Goal: Complete application form

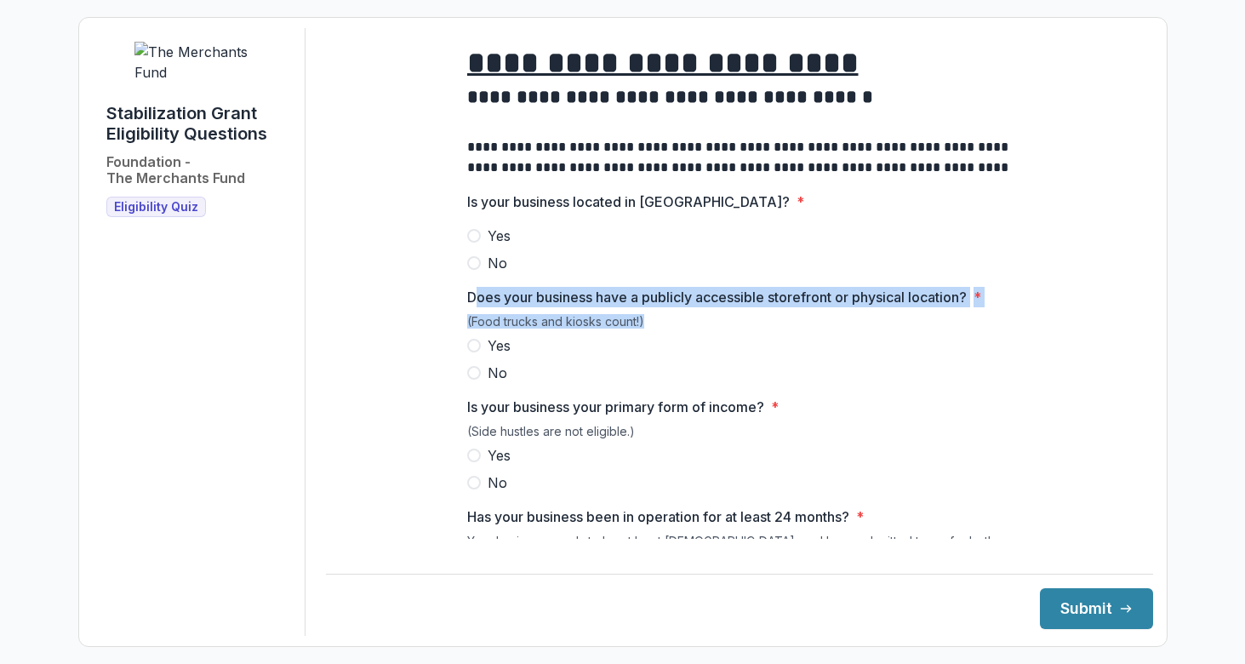
drag, startPoint x: 476, startPoint y: 357, endPoint x: 476, endPoint y: 305, distance: 51.9
click at [476, 313] on div "Does your business have a publicly accessible storefront or physical location? …" at bounding box center [739, 335] width 544 height 96
click at [470, 352] on span at bounding box center [474, 346] width 14 height 14
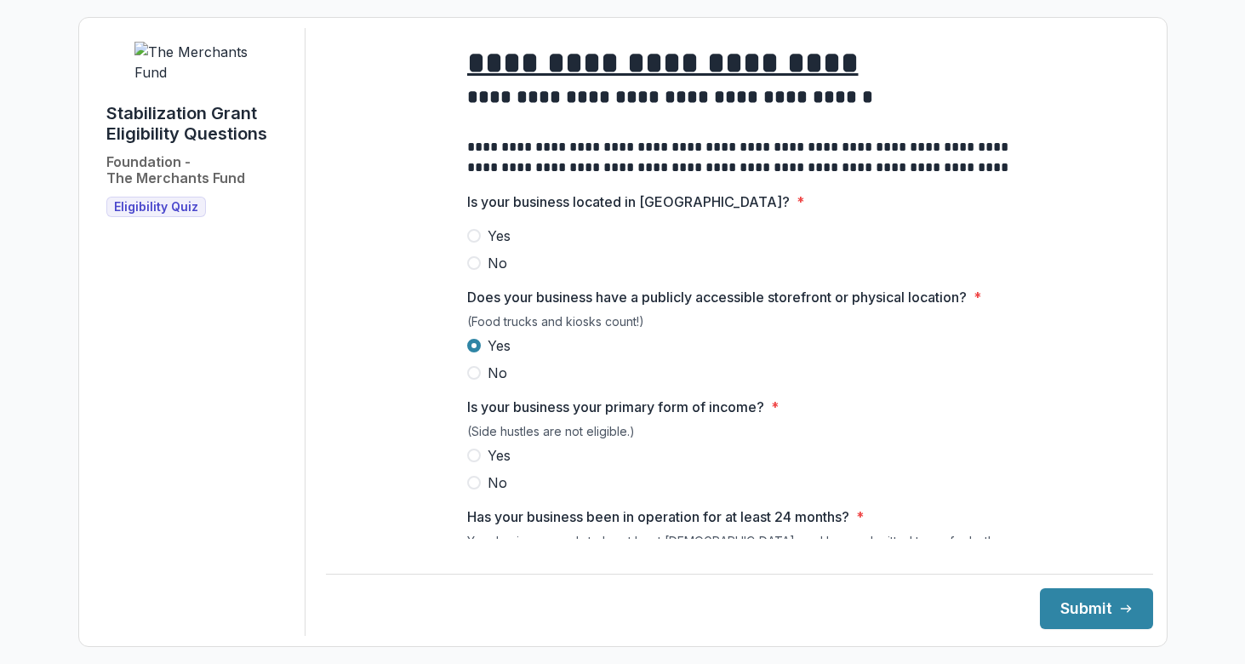
click at [470, 242] on span at bounding box center [474, 236] width 14 height 14
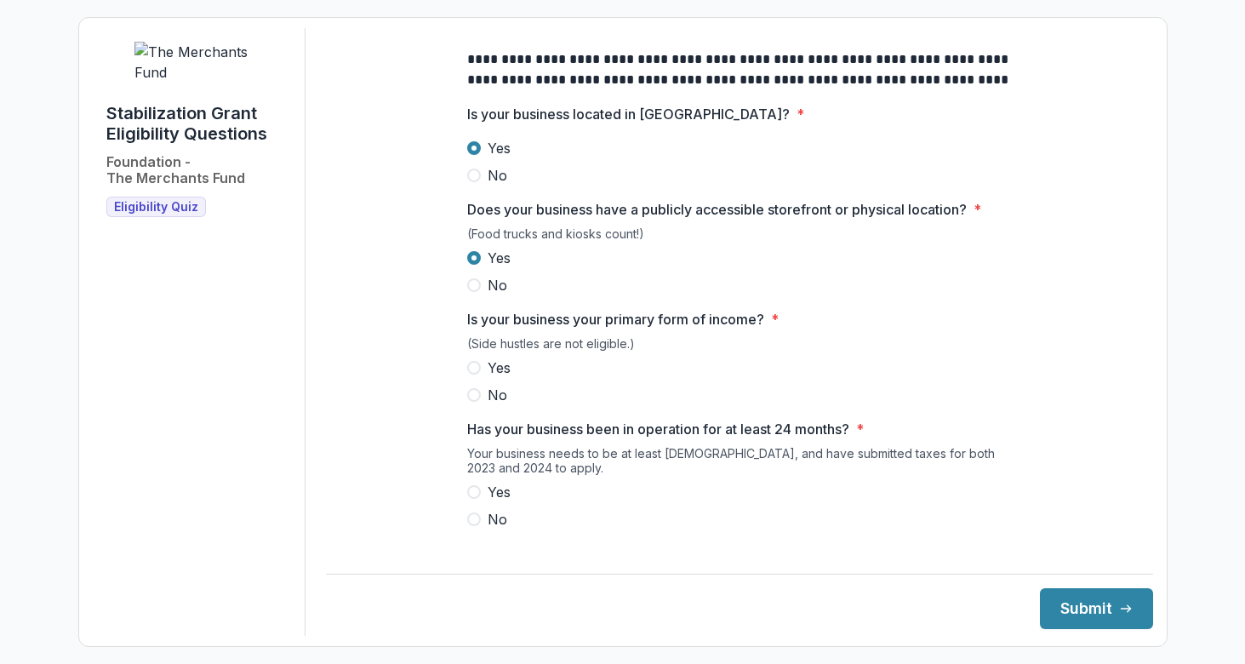
scroll to position [106, 0]
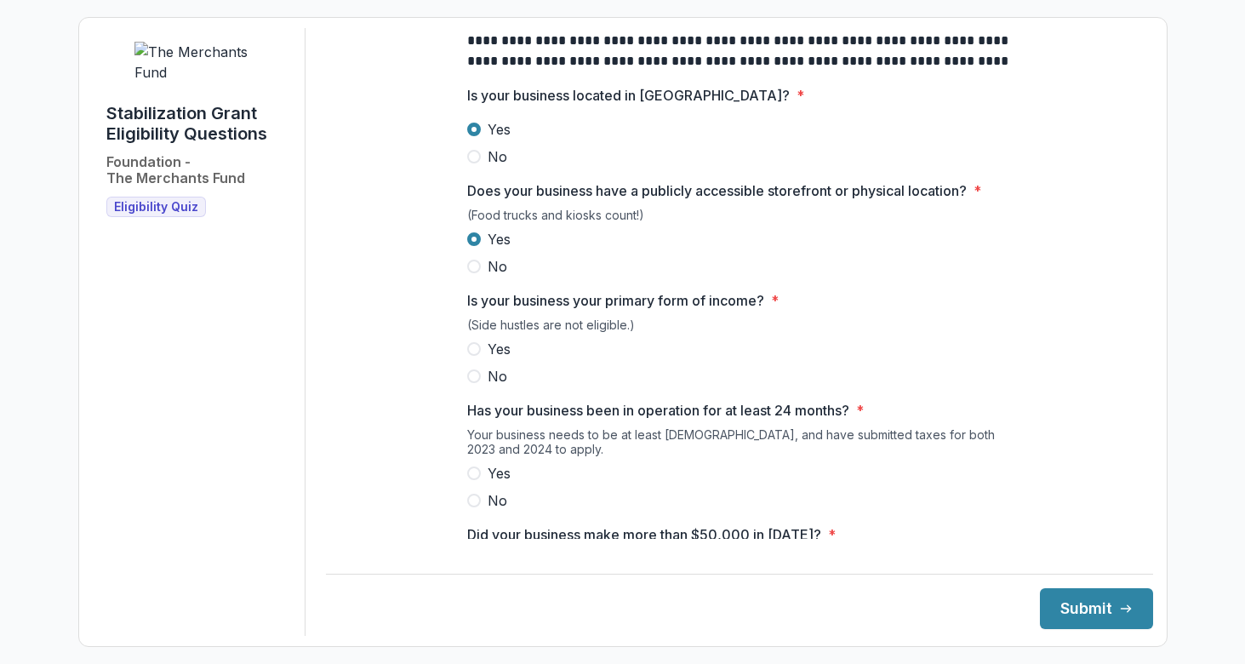
click at [471, 356] on span at bounding box center [474, 349] width 14 height 14
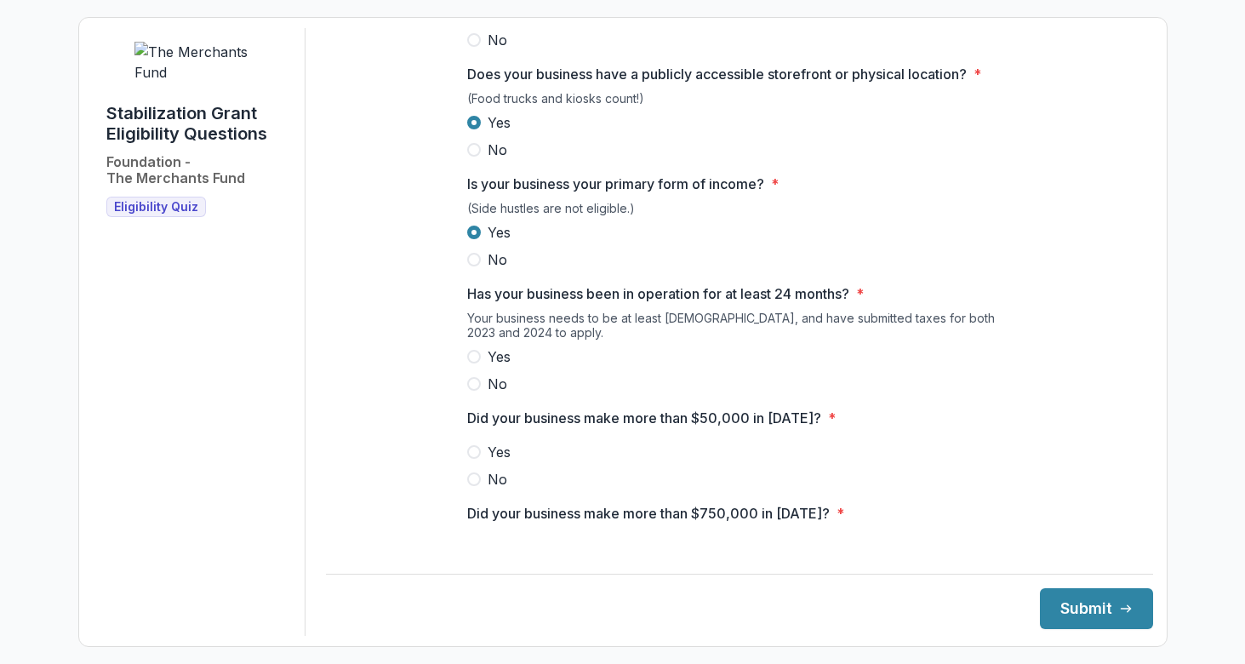
scroll to position [235, 0]
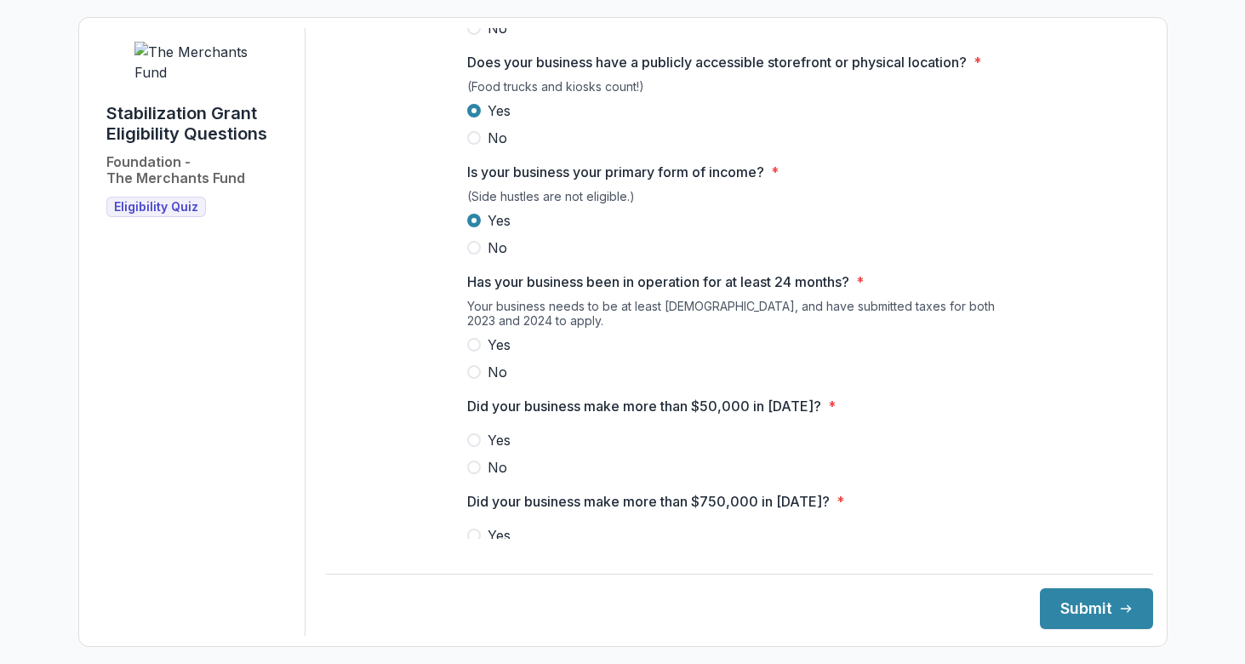
click at [475, 351] on span at bounding box center [474, 345] width 14 height 14
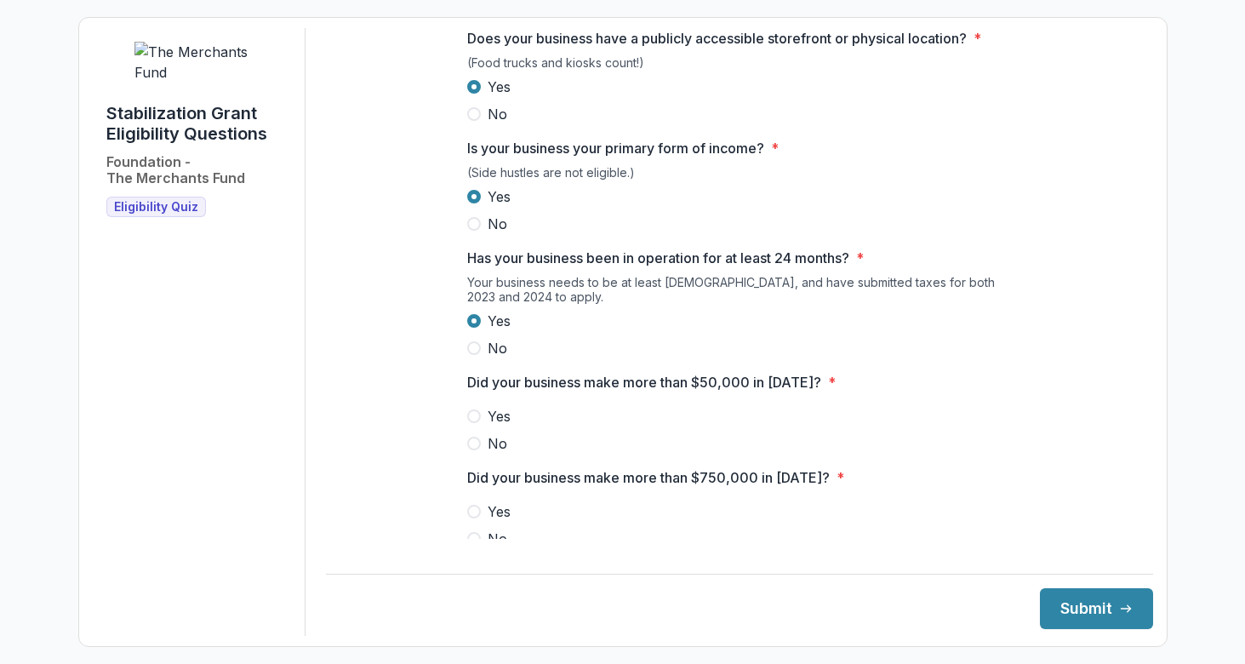
scroll to position [265, 0]
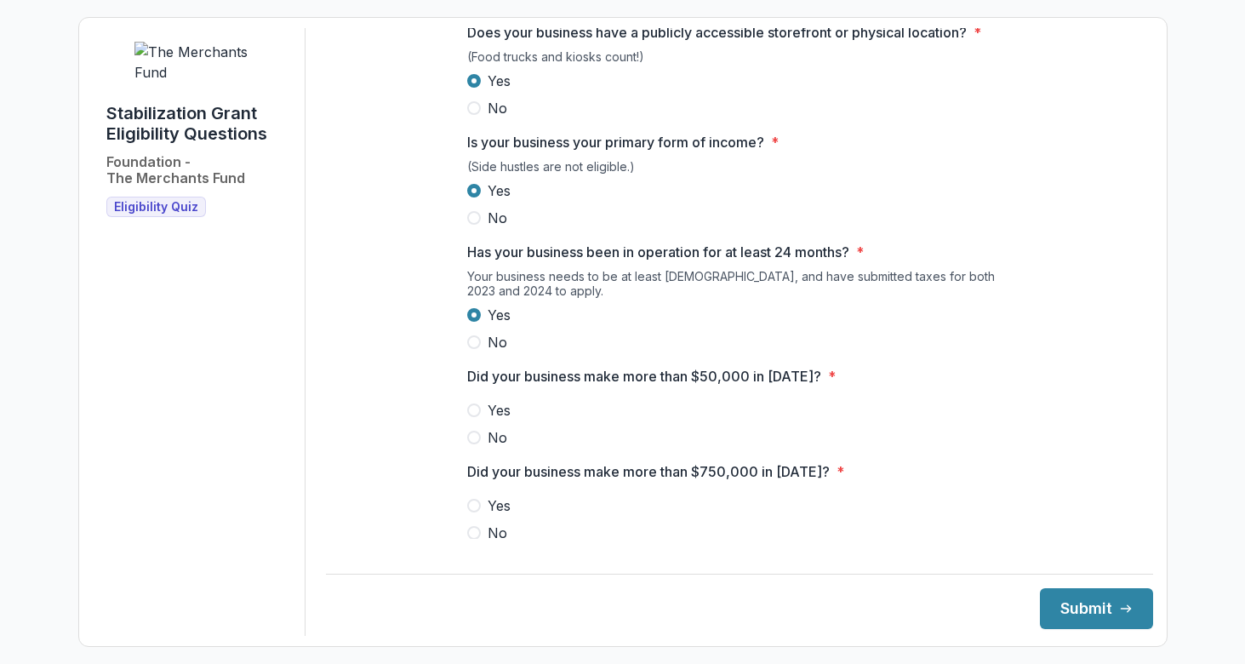
click at [469, 417] on span at bounding box center [474, 410] width 14 height 14
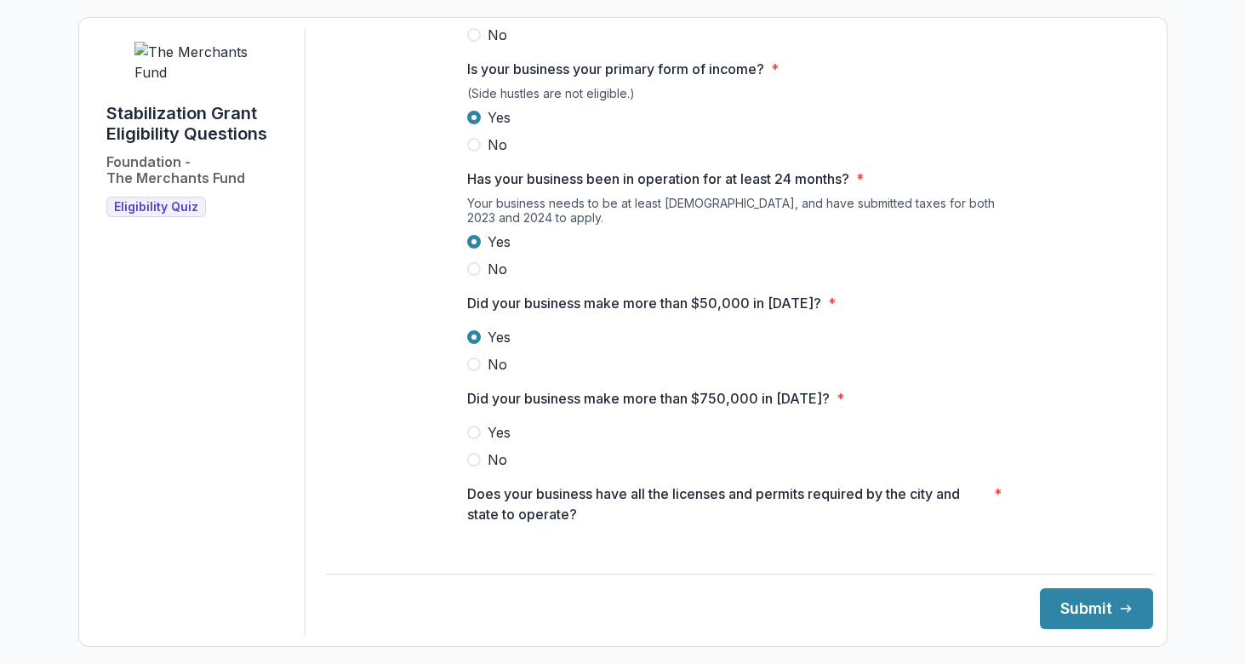
scroll to position [342, 0]
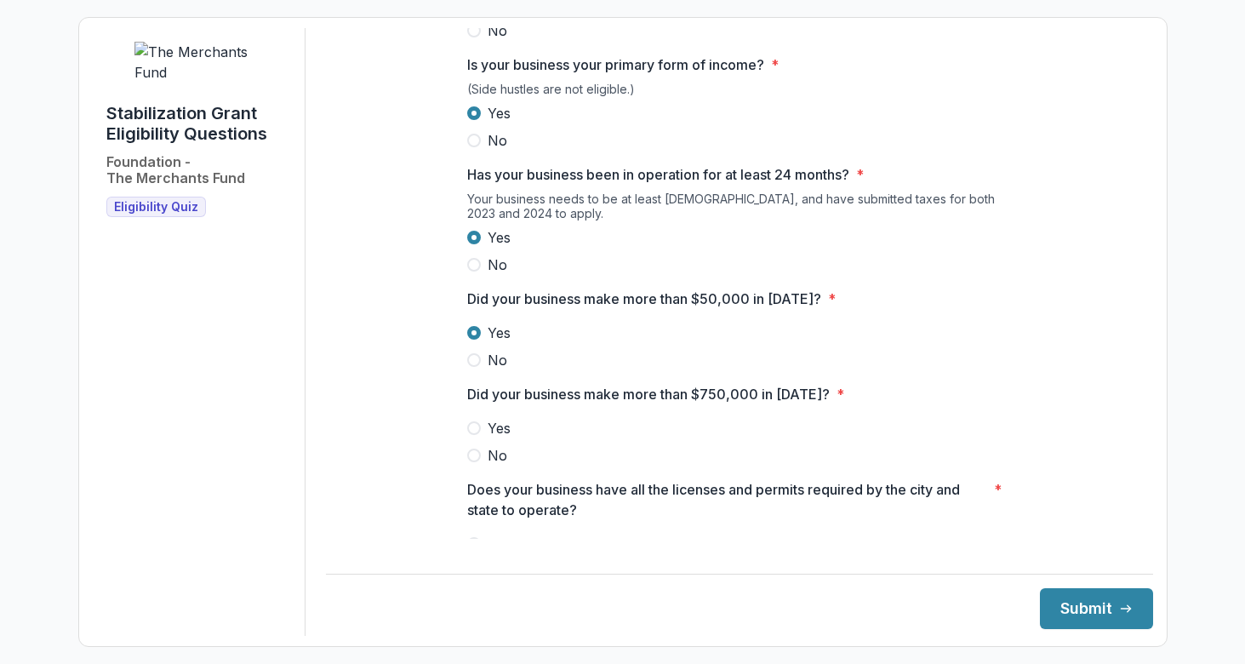
click at [472, 462] on span at bounding box center [474, 455] width 14 height 14
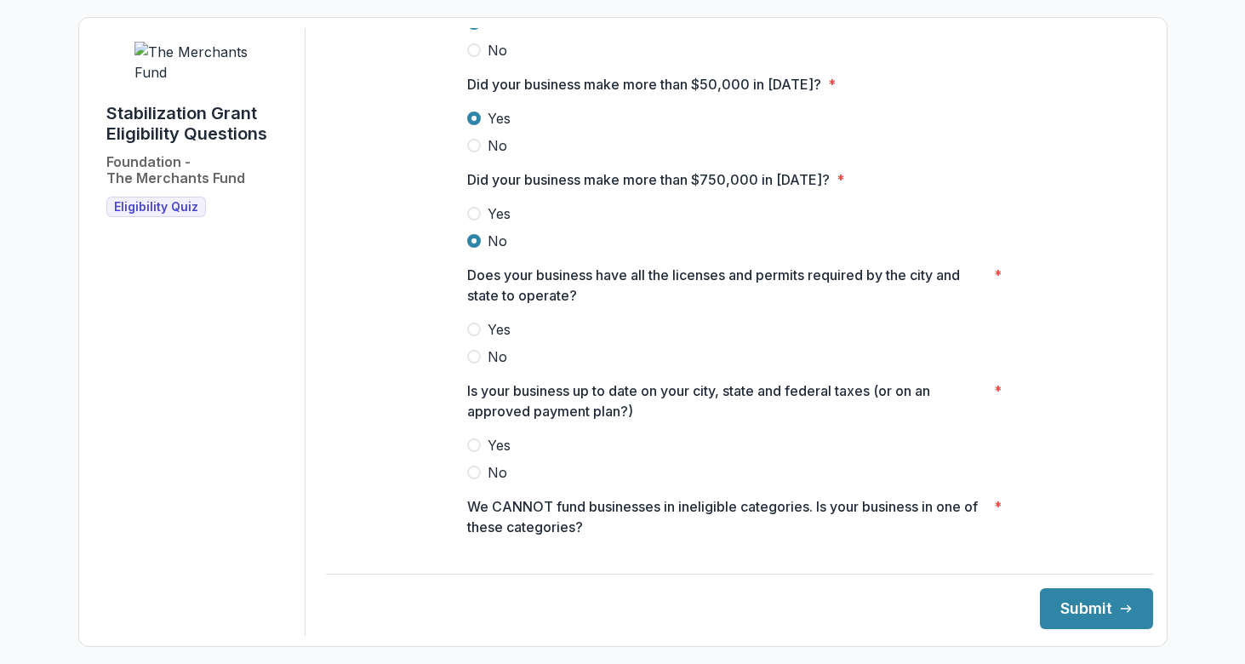
scroll to position [557, 0]
click at [476, 335] on span at bounding box center [474, 329] width 14 height 14
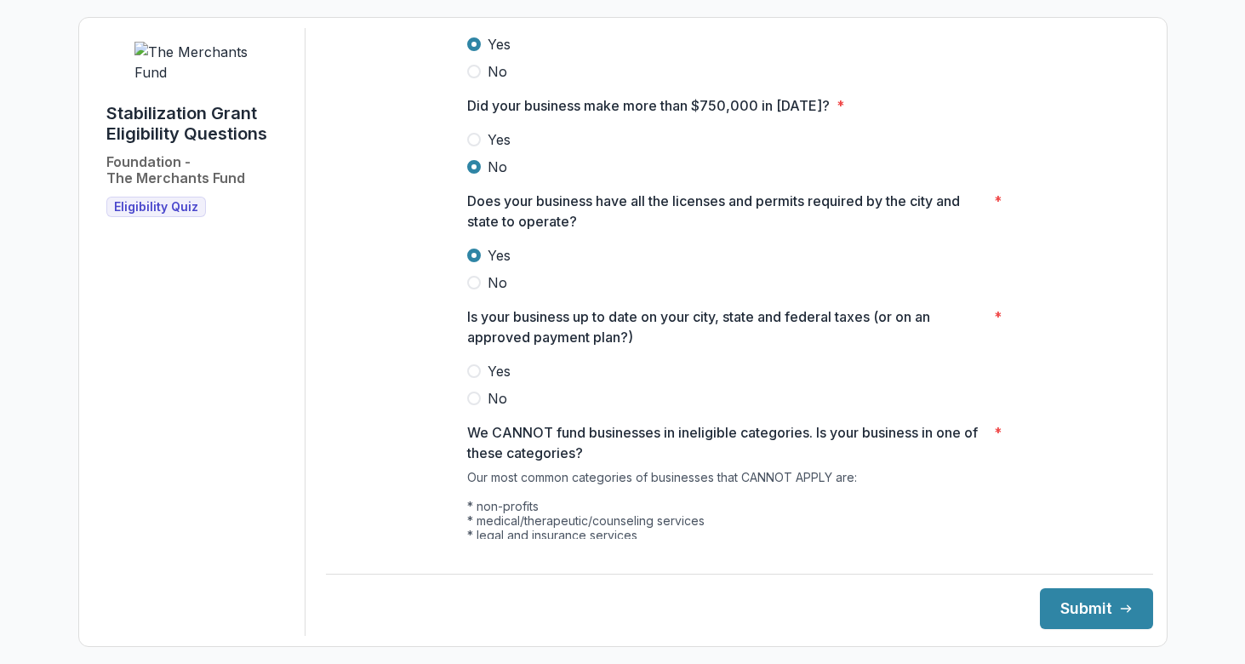
scroll to position [636, 0]
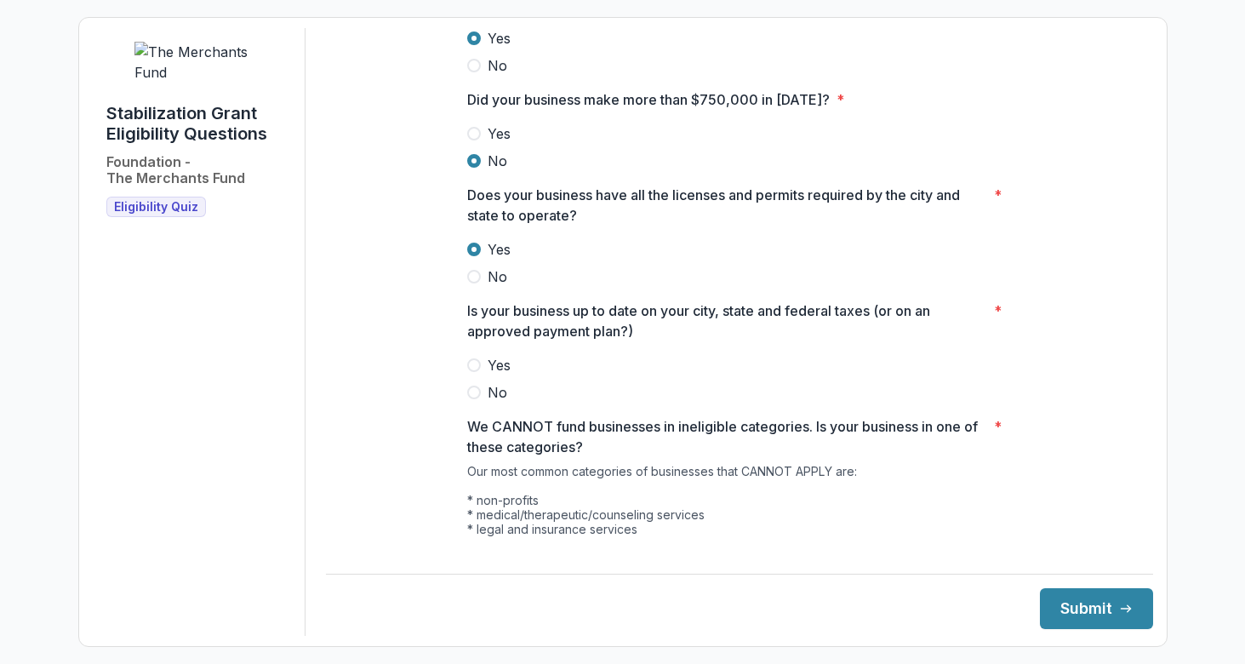
click at [467, 372] on span at bounding box center [474, 365] width 14 height 14
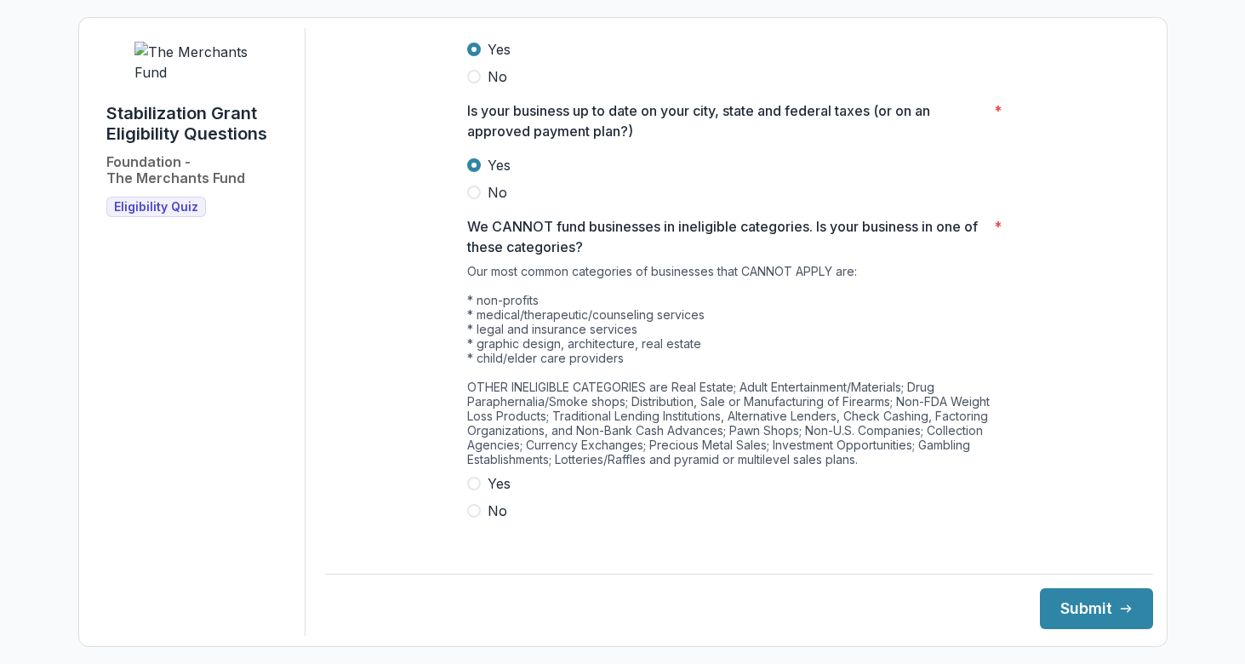
scroll to position [846, 0]
